Goal: Task Accomplishment & Management: Manage account settings

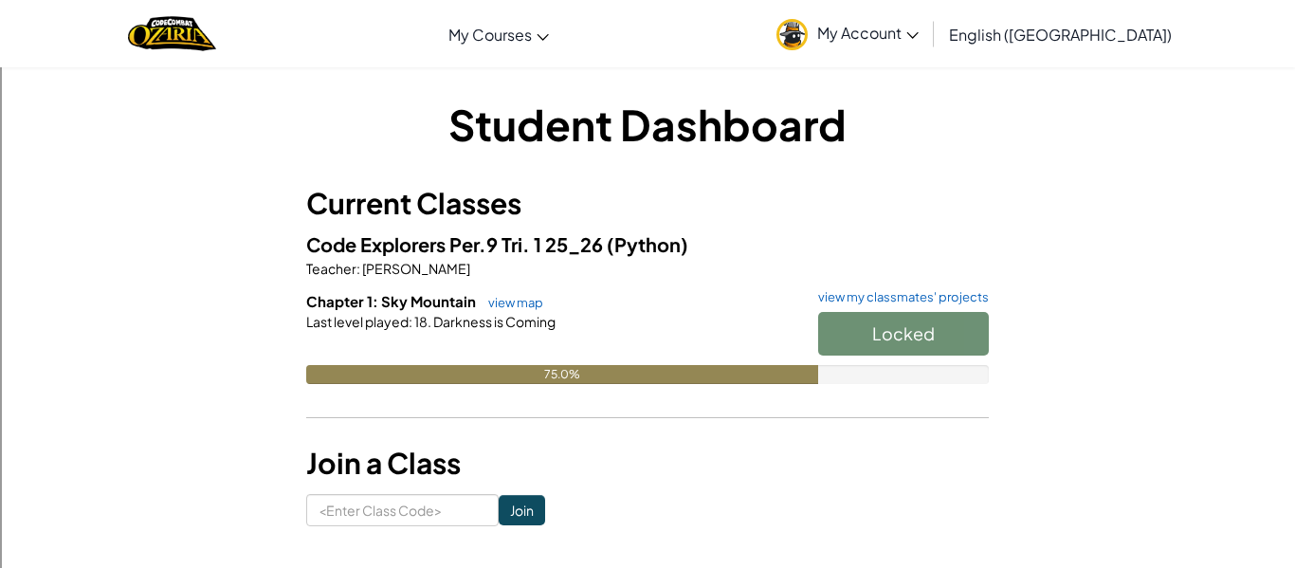
click at [909, 337] on div "Locked" at bounding box center [894, 338] width 190 height 53
click at [482, 320] on span "Darkness is Coming" at bounding box center [493, 321] width 124 height 17
click at [526, 301] on link "view map" at bounding box center [511, 302] width 64 height 15
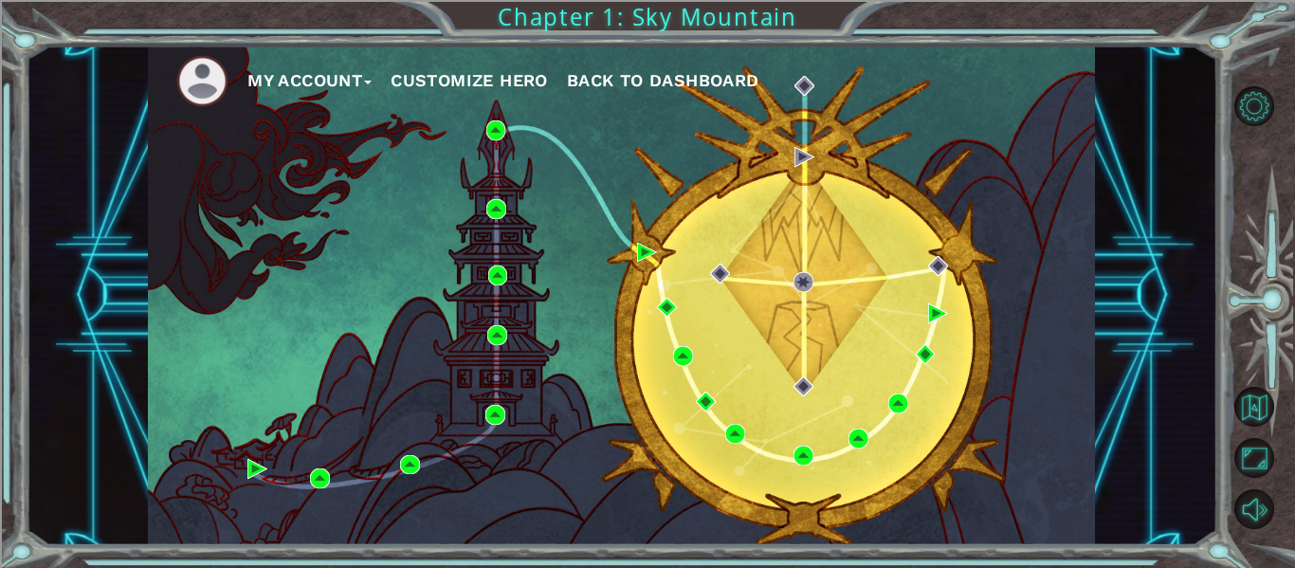
click at [202, 70] on img at bounding box center [202, 81] width 52 height 52
click at [301, 70] on button "My Account" at bounding box center [309, 80] width 124 height 28
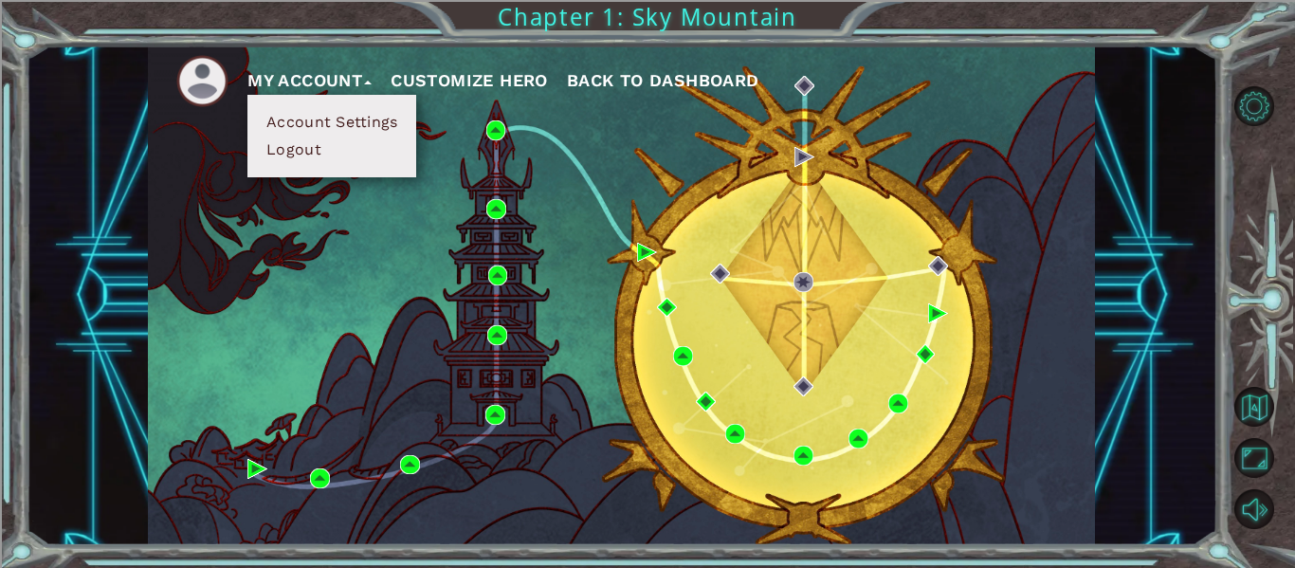
click at [472, 73] on button "Customize Hero" at bounding box center [469, 80] width 157 height 28
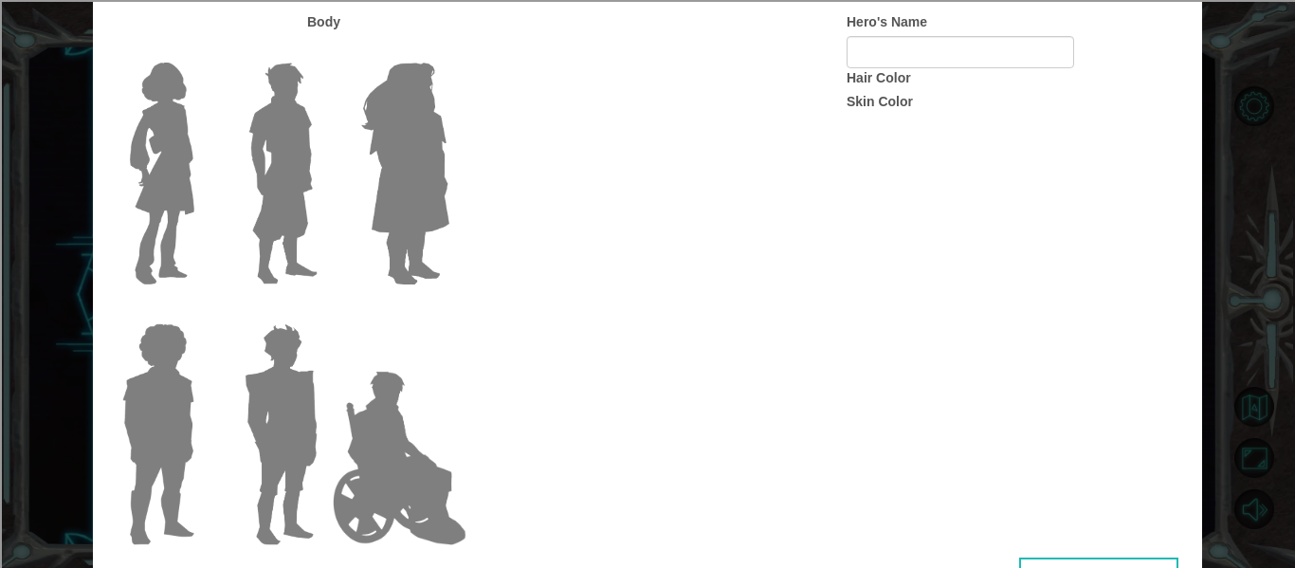
type input "Potato"
